Goal: Task Accomplishment & Management: Use online tool/utility

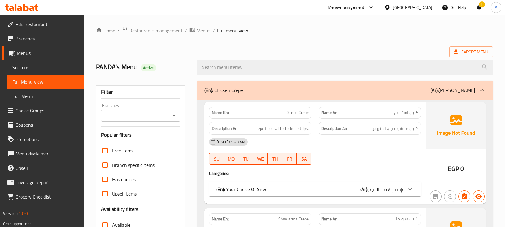
click at [420, 11] on div "Egypt" at bounding box center [409, 7] width 58 height 14
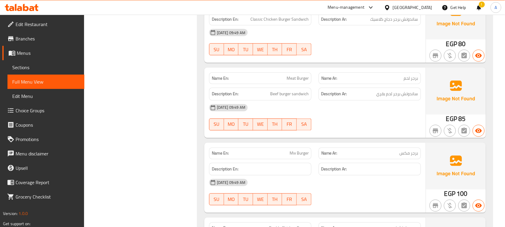
click at [393, 8] on div at bounding box center [388, 7] width 9 height 7
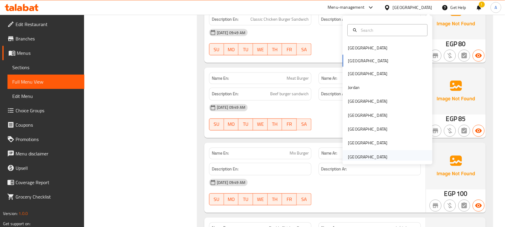
click at [369, 159] on div "[GEOGRAPHIC_DATA]" at bounding box center [368, 157] width 40 height 7
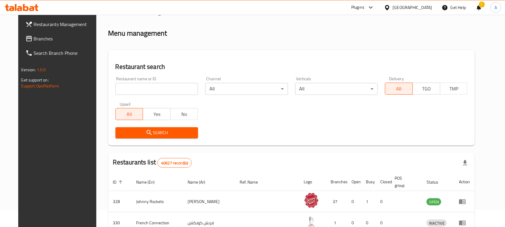
scroll to position [219, 0]
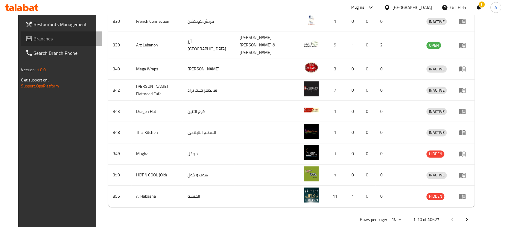
click at [34, 39] on span "Branches" at bounding box center [66, 38] width 64 height 7
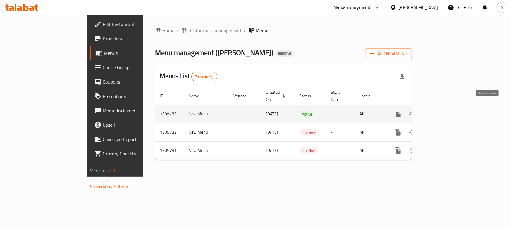
click at [444, 110] on icon "enhanced table" at bounding box center [440, 113] width 7 height 7
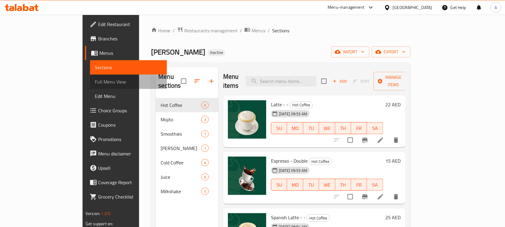
click at [95, 81] on span "Full Menu View" at bounding box center [128, 81] width 67 height 7
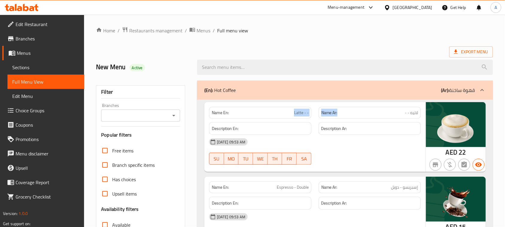
drag, startPoint x: 285, startPoint y: 107, endPoint x: 343, endPoint y: 110, distance: 58.4
click at [343, 109] on div "Name En: Latte - - Name Ar: لاتيه - -" at bounding box center [315, 112] width 219 height 19
click at [371, 156] on div "14-08-2025 09:53 AM SU MO TU WE TH FR SA" at bounding box center [315, 152] width 219 height 34
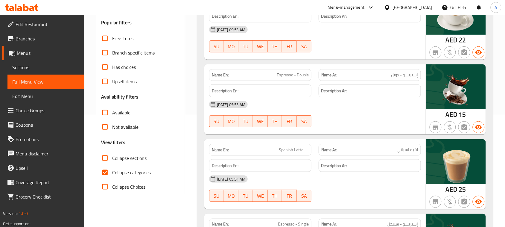
scroll to position [150, 0]
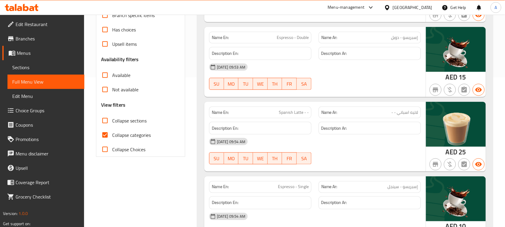
click at [123, 132] on span "Collapse categories" at bounding box center [131, 134] width 39 height 7
click at [112, 132] on input "Collapse categories" at bounding box center [105, 135] width 14 height 14
checkbox input "false"
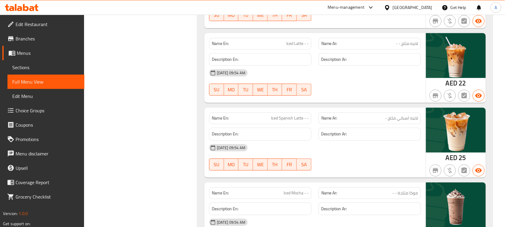
scroll to position [1122, 0]
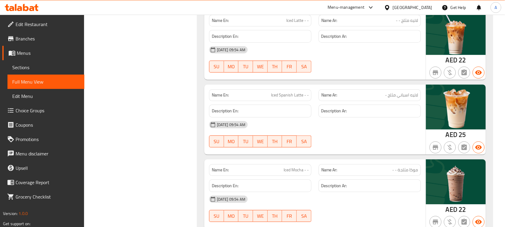
drag, startPoint x: 355, startPoint y: 104, endPoint x: 360, endPoint y: 107, distance: 5.5
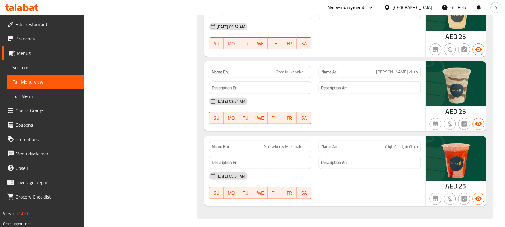
scroll to position [2044, 0]
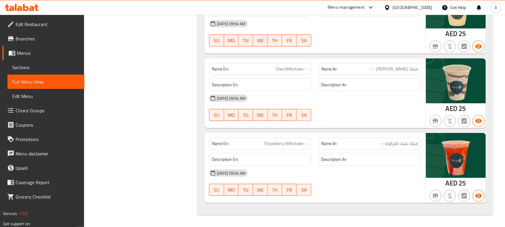
click at [414, 6] on div "[GEOGRAPHIC_DATA]" at bounding box center [413, 7] width 40 height 7
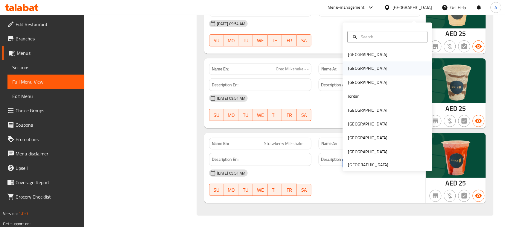
click at [358, 62] on div "Egypt" at bounding box center [388, 69] width 90 height 14
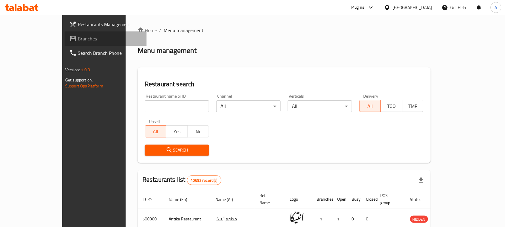
click at [78, 40] on span "Branches" at bounding box center [110, 38] width 64 height 7
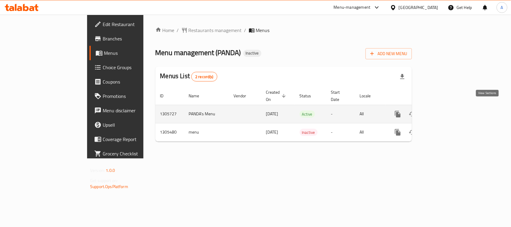
click at [448, 110] on link "enhanced table" at bounding box center [441, 114] width 14 height 14
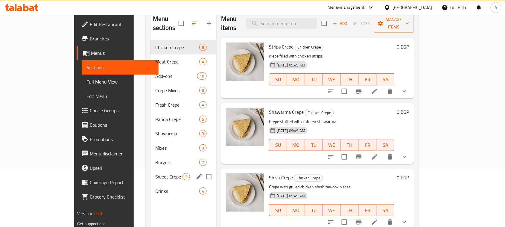
scroll to position [47, 0]
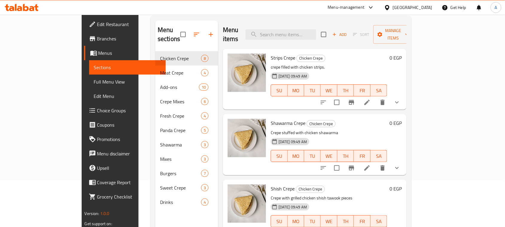
click at [271, 119] on span "Shawarma Crepe" at bounding box center [288, 123] width 35 height 9
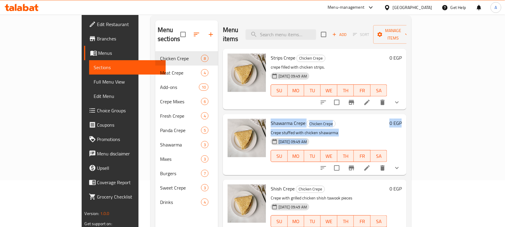
drag, startPoint x: 257, startPoint y: 114, endPoint x: 342, endPoint y: 132, distance: 86.2
click at [342, 132] on div "Shawarma Crepe Chicken Crepe Crepe stuffed with chicken shawarma 14-08-2025 09:…" at bounding box center [328, 144] width 121 height 56
click at [304, 129] on p "Crepe stuffed with chicken shawarma" at bounding box center [329, 132] width 116 height 7
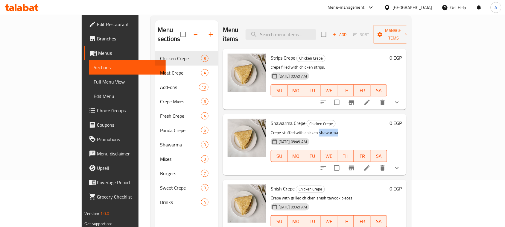
click at [304, 129] on p "Crepe stuffed with chicken shawarma" at bounding box center [329, 132] width 116 height 7
drag, startPoint x: 304, startPoint y: 123, endPoint x: 270, endPoint y: 113, distance: 35.4
click at [270, 116] on div "Shawarma Crepe Chicken Crepe Crepe stuffed with chicken shawarma 14-08-2025 09:…" at bounding box center [328, 144] width 121 height 56
click at [271, 119] on span "Shawarma Crepe" at bounding box center [288, 123] width 35 height 9
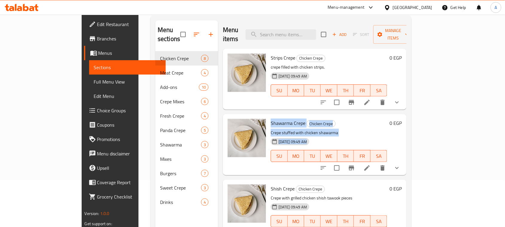
drag, startPoint x: 258, startPoint y: 117, endPoint x: 292, endPoint y: 130, distance: 36.7
click at [292, 130] on div "Shawarma Crepe Chicken Crepe Crepe stuffed with chicken shawarma 14-08-2025 09:…" at bounding box center [328, 144] width 121 height 56
click at [292, 139] on span "14-08-2025 09:49 AM" at bounding box center [292, 142] width 33 height 6
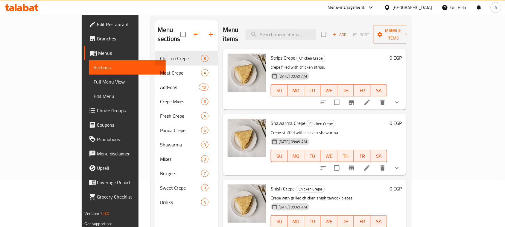
click at [271, 119] on span "Shawarma Crepe" at bounding box center [288, 123] width 35 height 9
drag, startPoint x: 262, startPoint y: 117, endPoint x: 297, endPoint y: 125, distance: 36.2
click at [291, 125] on div "Shawarma Crepe Chicken Crepe Crepe stuffed with chicken shawarma 14-08-2025 09:…" at bounding box center [328, 144] width 121 height 56
click at [305, 129] on p "Crepe stuffed with chicken shawarma" at bounding box center [329, 132] width 116 height 7
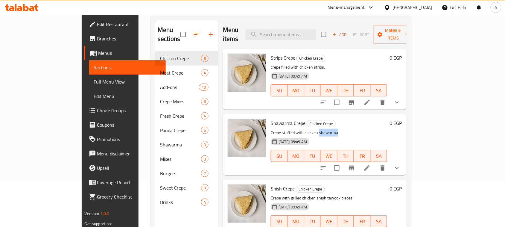
click at [305, 129] on p "Crepe stuffed with chicken shawarma" at bounding box center [329, 132] width 116 height 7
drag, startPoint x: 305, startPoint y: 124, endPoint x: 258, endPoint y: 109, distance: 49.3
click at [268, 116] on div "Shawarma Crepe Chicken Crepe Crepe stuffed with chicken shawarma 14-08-2025 09:…" at bounding box center [328, 144] width 121 height 56
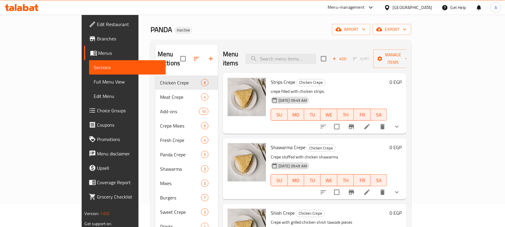
scroll to position [0, 0]
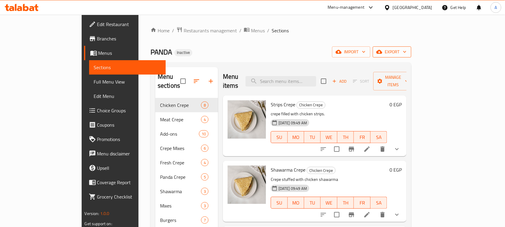
click at [407, 54] on span "export" at bounding box center [392, 51] width 29 height 7
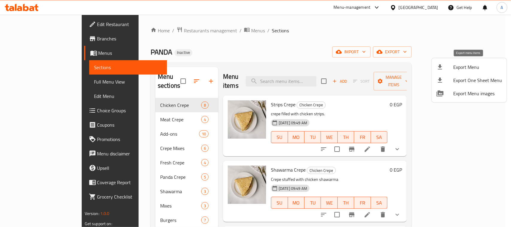
click at [459, 68] on span "Export Menu" at bounding box center [477, 66] width 49 height 7
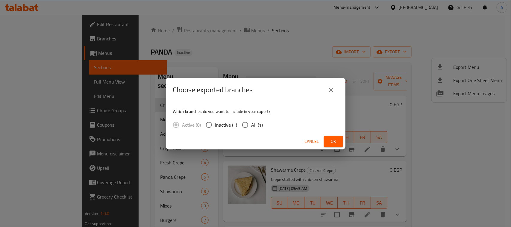
click at [248, 122] on input "All (1)" at bounding box center [245, 125] width 13 height 13
radio input "true"
click at [330, 142] on span "Ok" at bounding box center [334, 141] width 10 height 7
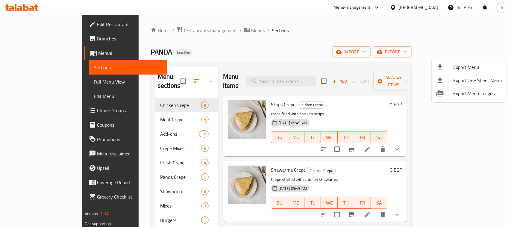
click at [37, 26] on div at bounding box center [255, 113] width 511 height 227
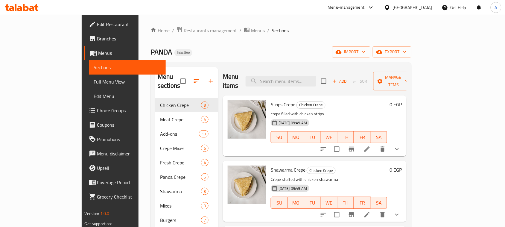
click at [97, 26] on span "Edit Restaurant" at bounding box center [129, 24] width 64 height 7
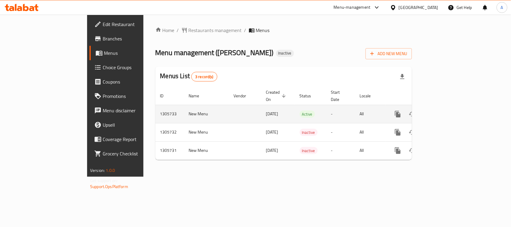
click at [444, 111] on icon "enhanced table" at bounding box center [440, 113] width 5 height 5
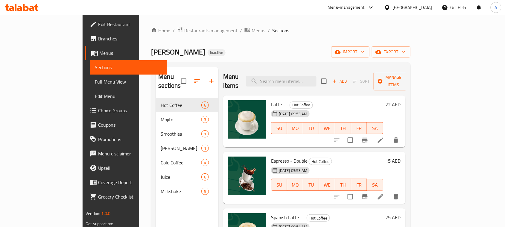
click at [95, 83] on span "Full Menu View" at bounding box center [128, 81] width 67 height 7
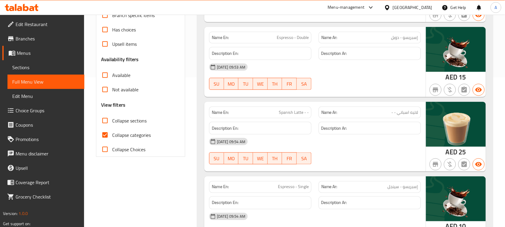
click at [117, 137] on span "Collapse categories" at bounding box center [131, 134] width 39 height 7
click at [112, 137] on input "Collapse categories" at bounding box center [105, 135] width 14 height 14
checkbox input "false"
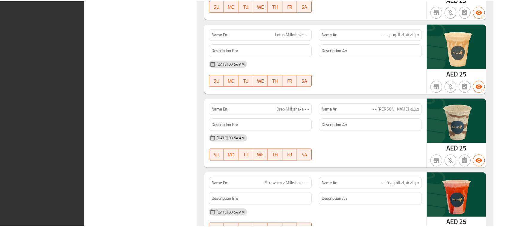
scroll to position [2044, 0]
